Goal: Communication & Community: Answer question/provide support

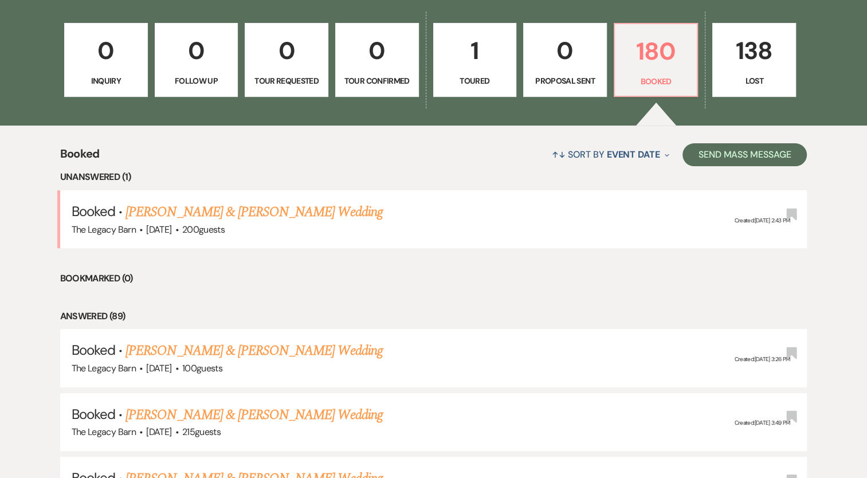
scroll to position [358, 0]
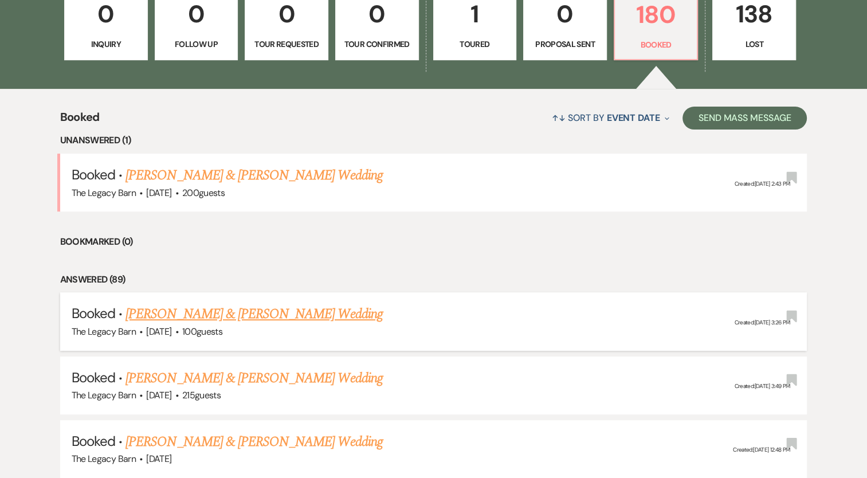
click at [188, 310] on link "[PERSON_NAME] & [PERSON_NAME] Wedding" at bounding box center [253, 314] width 257 height 21
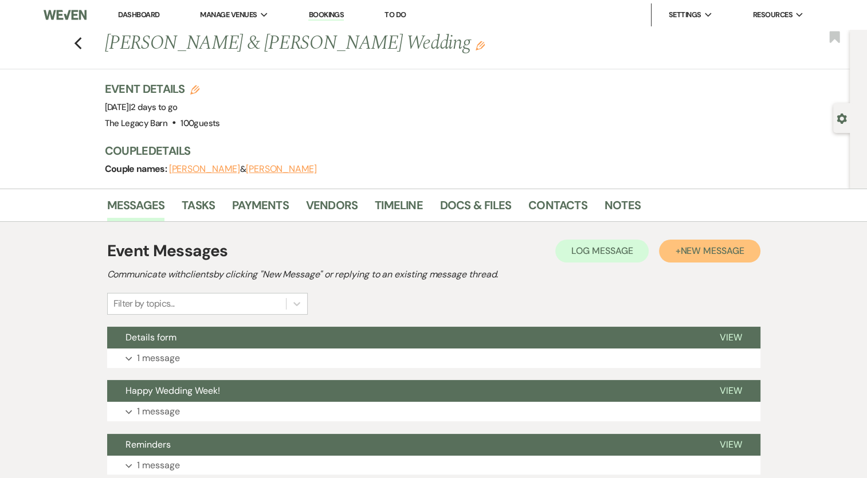
click at [678, 243] on button "+ New Message" at bounding box center [709, 250] width 101 height 23
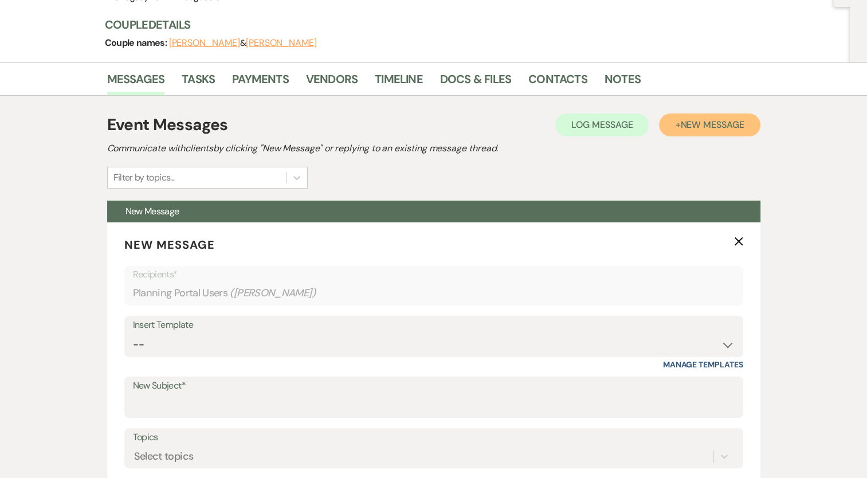
scroll to position [136, 0]
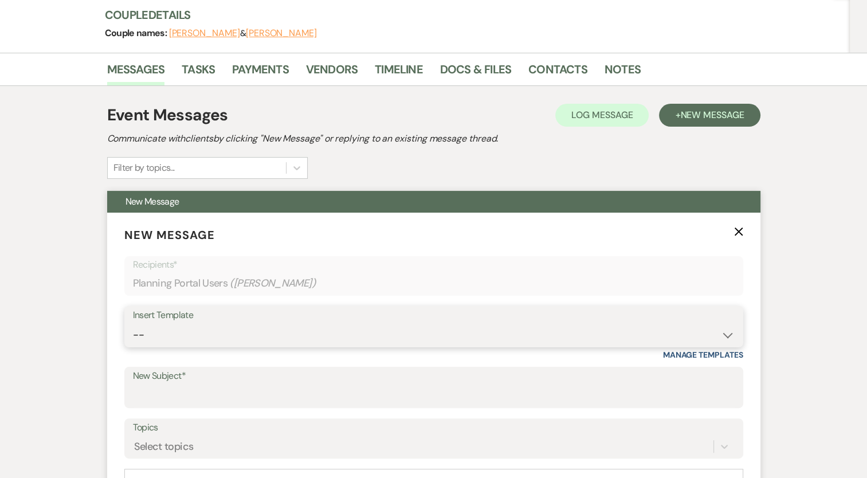
click at [138, 333] on select "-- Documents for Conversion Planning Portal Introduction Initial Inquiry Respon…" at bounding box center [434, 335] width 602 height 22
select select "3623"
click at [133, 324] on select "-- Documents for Conversion Planning Portal Introduction Initial Inquiry Respon…" at bounding box center [434, 335] width 602 height 22
type input "Task List Reminders"
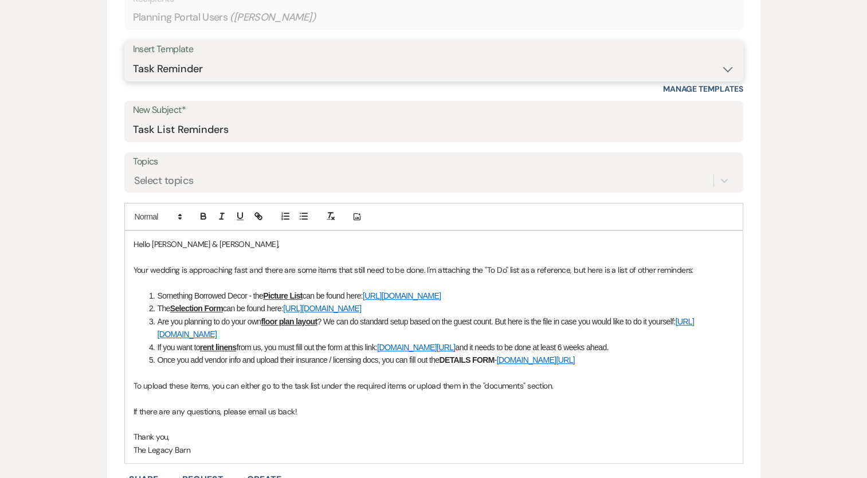
scroll to position [405, 0]
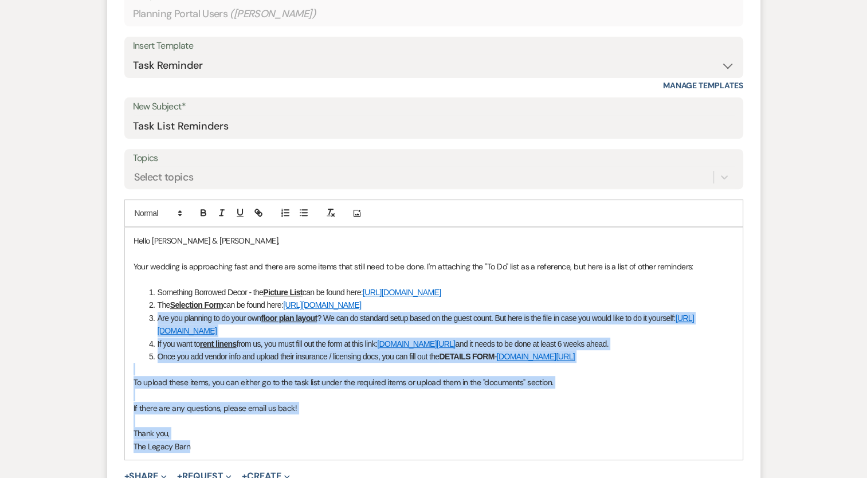
drag, startPoint x: 221, startPoint y: 450, endPoint x: 124, endPoint y: 321, distance: 161.6
click at [125, 321] on div "Hello [PERSON_NAME] & [PERSON_NAME], Your wedding is approaching fast and there…" at bounding box center [434, 343] width 618 height 232
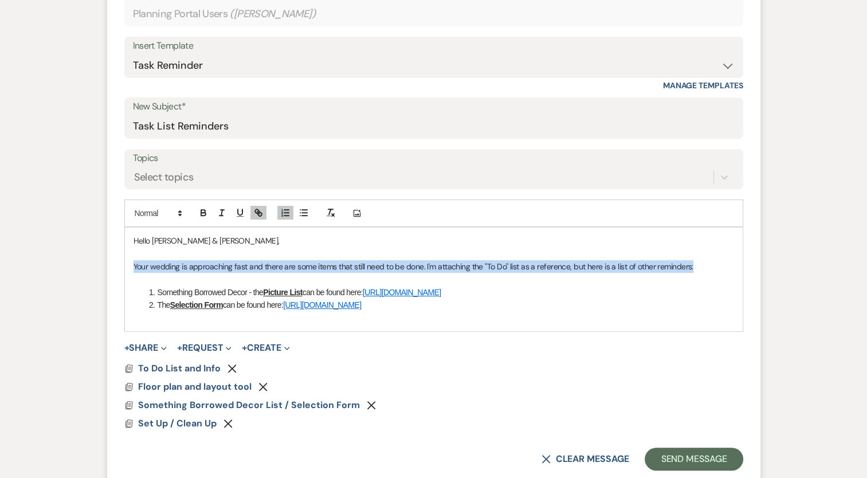
drag, startPoint x: 689, startPoint y: 262, endPoint x: 133, endPoint y: 261, distance: 556.3
click at [133, 261] on p "Your wedding is approaching fast and there are some items that still need to be…" at bounding box center [433, 266] width 600 height 13
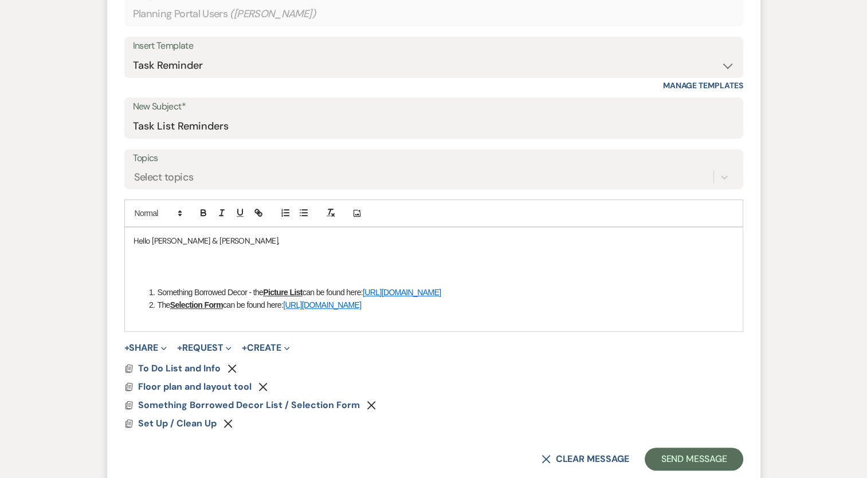
click at [229, 322] on p at bounding box center [433, 318] width 600 height 13
drag, startPoint x: 194, startPoint y: 239, endPoint x: 131, endPoint y: 238, distance: 63.0
click at [131, 238] on div "Hello [PERSON_NAME] & [PERSON_NAME], Something Borrowed Decor - the Picture Lis…" at bounding box center [434, 279] width 618 height 104
click at [157, 279] on p at bounding box center [433, 279] width 600 height 13
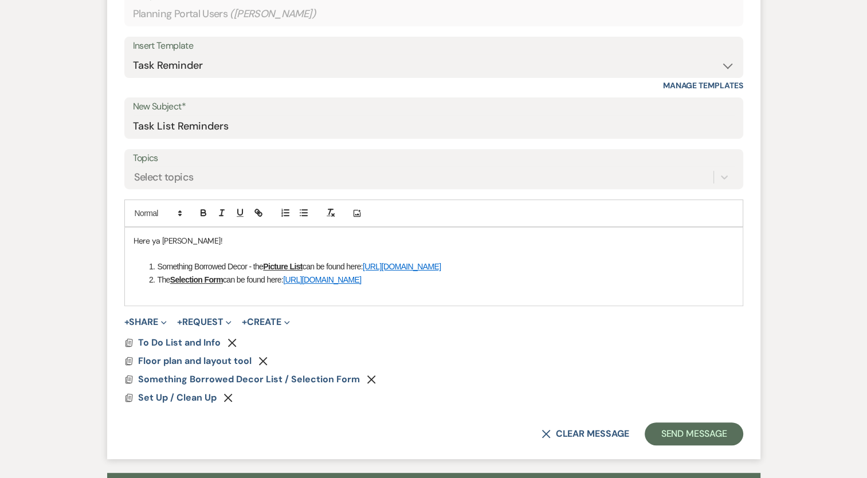
click at [225, 398] on icon "Remove" at bounding box center [227, 397] width 9 height 9
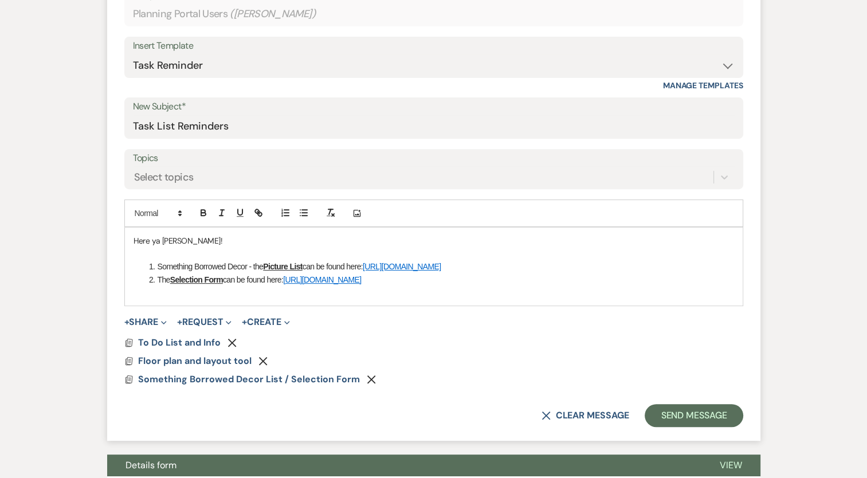
click at [263, 360] on use "button" at bounding box center [263, 361] width 9 height 9
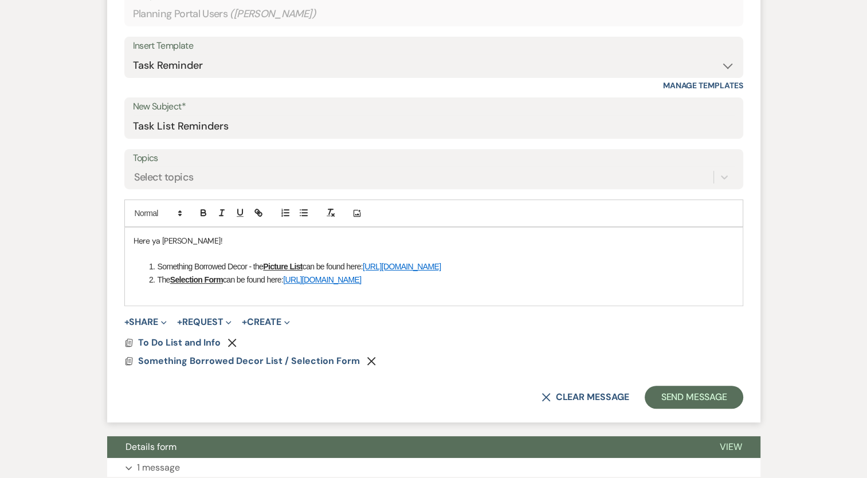
click at [227, 338] on icon "Remove" at bounding box center [231, 342] width 9 height 9
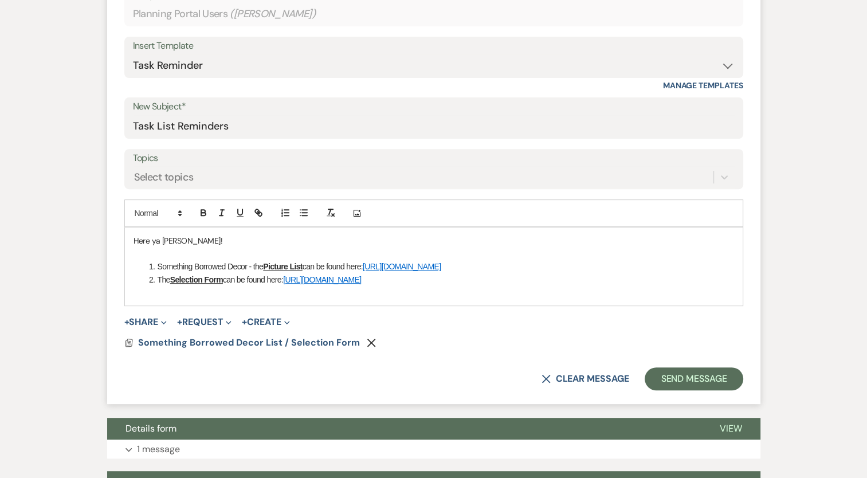
click at [162, 239] on p "Here ya [PERSON_NAME]!" at bounding box center [433, 240] width 600 height 13
drag, startPoint x: 190, startPoint y: 242, endPoint x: 131, endPoint y: 244, distance: 59.0
click at [131, 244] on div "Here ya go [PERSON_NAME]! Something Borrowed Decor - the Picture List can be fo…" at bounding box center [434, 266] width 618 height 78
click at [682, 375] on button "Send Message" at bounding box center [694, 378] width 98 height 23
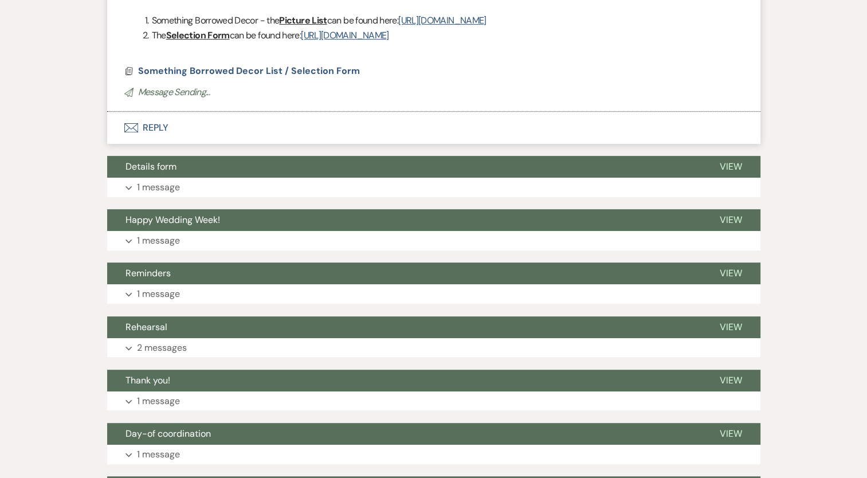
scroll to position [0, 0]
